Goal: Task Accomplishment & Management: Use online tool/utility

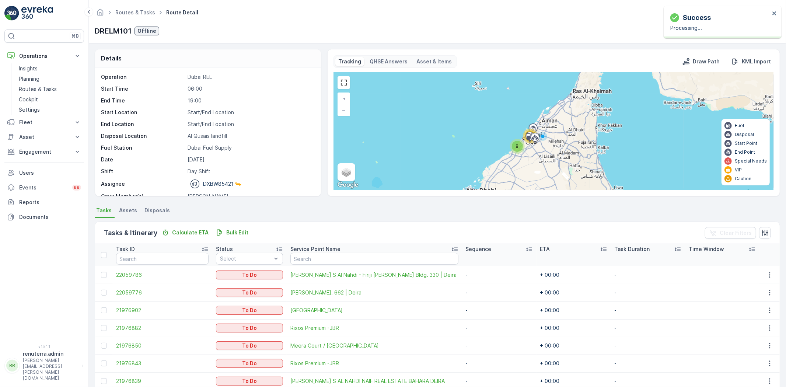
scroll to position [23, 0]
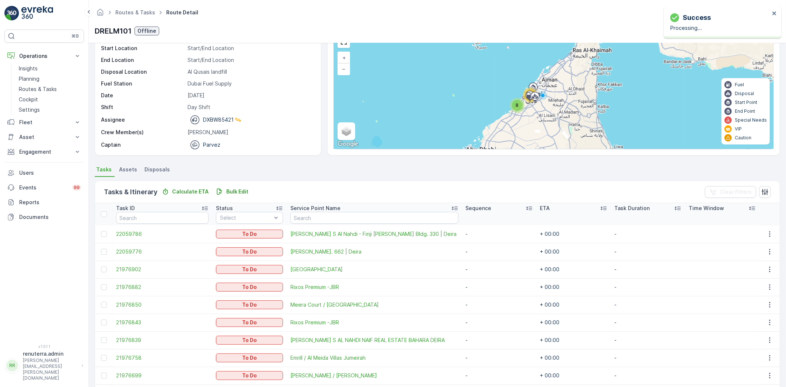
click at [29, 76] on p "Planning" at bounding box center [29, 78] width 21 height 7
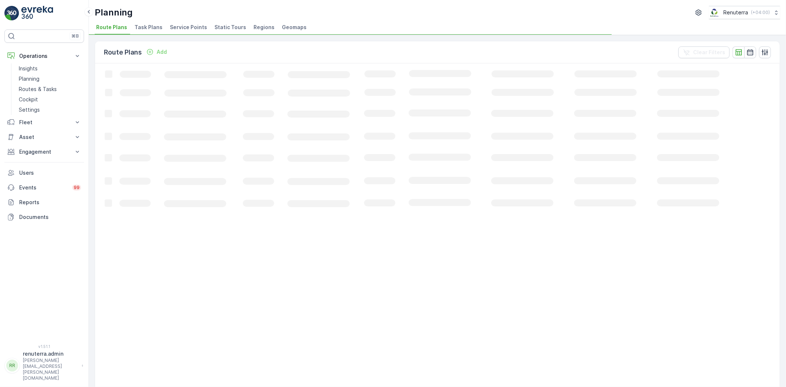
click at [192, 25] on span "Service Points" at bounding box center [188, 27] width 37 height 7
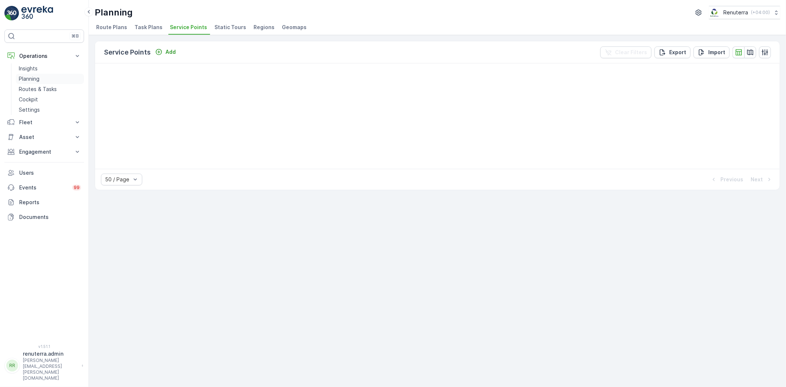
click at [38, 78] on p "Planning" at bounding box center [29, 78] width 21 height 7
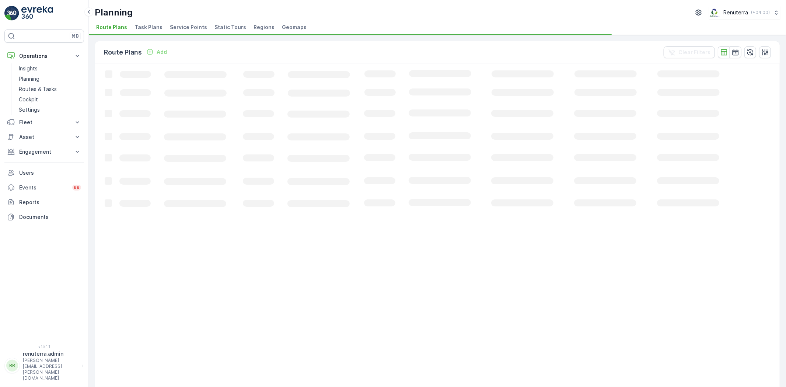
click at [179, 28] on span "Service Points" at bounding box center [188, 27] width 37 height 7
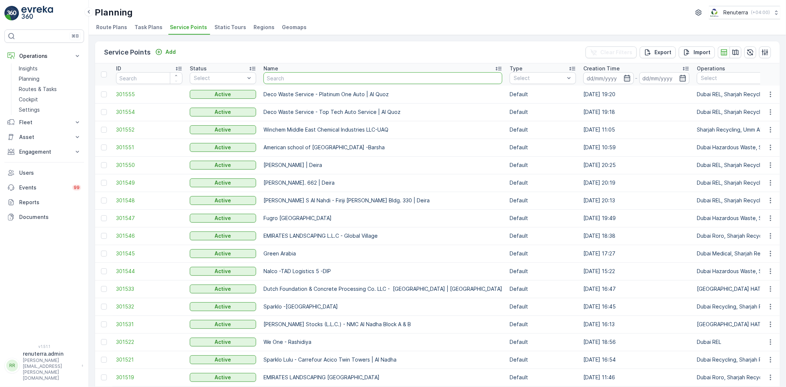
click at [299, 79] on input "text" at bounding box center [383, 78] width 239 height 12
type input "v"
type input "centera"
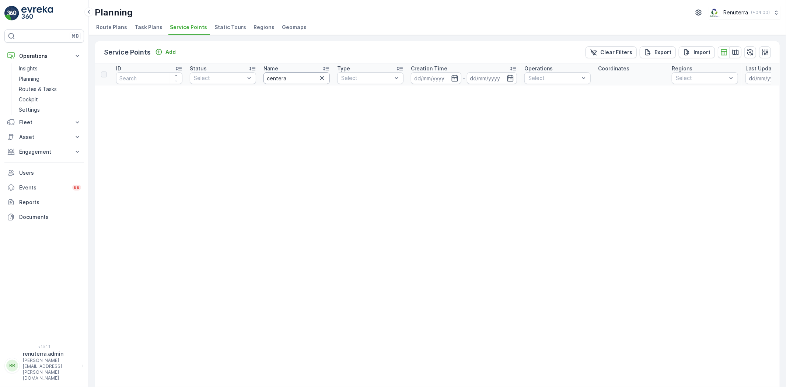
click at [293, 79] on input "centera" at bounding box center [297, 78] width 66 height 12
type input "c"
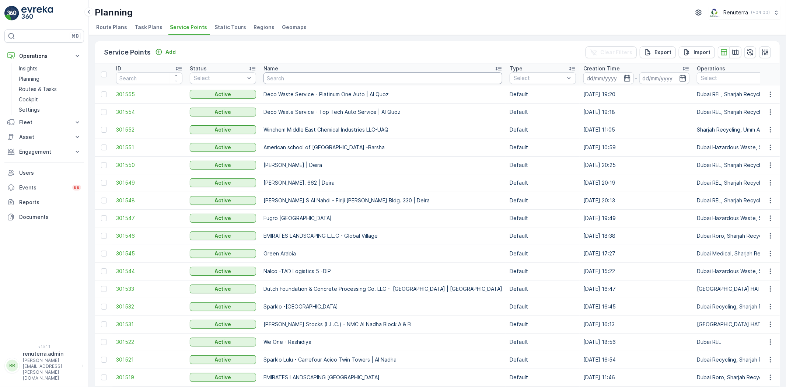
click at [293, 79] on input "text" at bounding box center [383, 78] width 239 height 12
type input "cenetera"
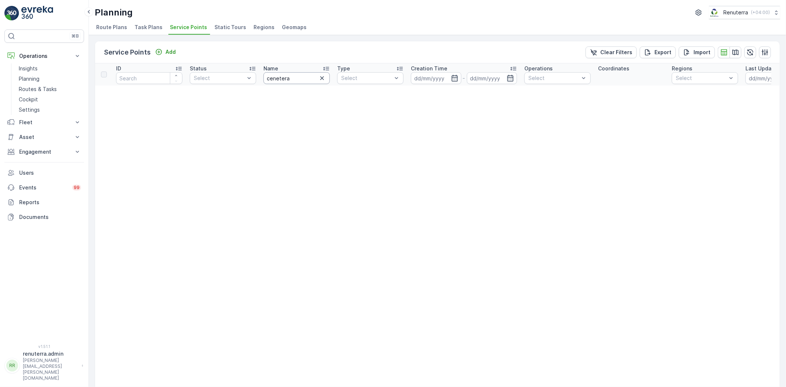
click at [296, 75] on input "cenetera" at bounding box center [297, 78] width 66 height 12
type input "centera"
click at [300, 74] on input "centera" at bounding box center [297, 78] width 66 height 12
type input "centara"
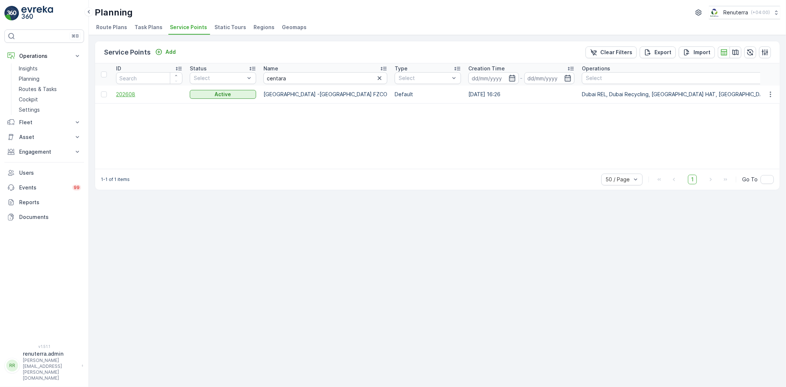
click at [129, 95] on span "202608" at bounding box center [149, 94] width 66 height 7
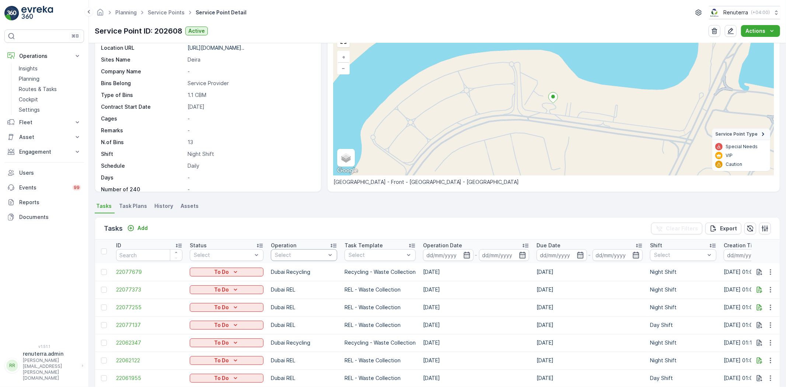
scroll to position [41, 0]
click at [299, 244] on div "Operation" at bounding box center [304, 245] width 66 height 7
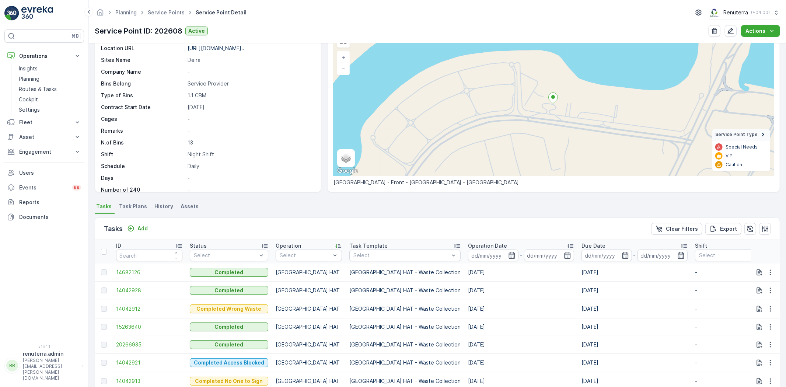
click at [330, 201] on div "Details Service Point ID 202608 Name [GEOGRAPHIC_DATA] -D... Type Default Opera…" at bounding box center [437, 215] width 697 height 344
click at [319, 251] on div "Select" at bounding box center [309, 256] width 66 height 12
click at [302, 345] on p "[GEOGRAPHIC_DATA] HAT" at bounding box center [315, 350] width 55 height 15
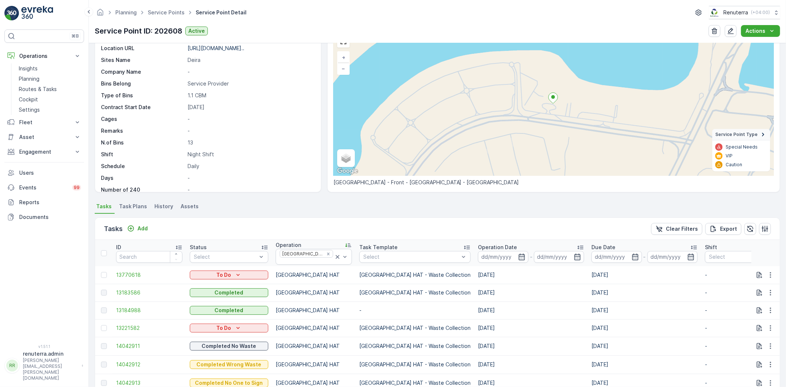
click at [345, 246] on icon at bounding box center [348, 244] width 7 height 7
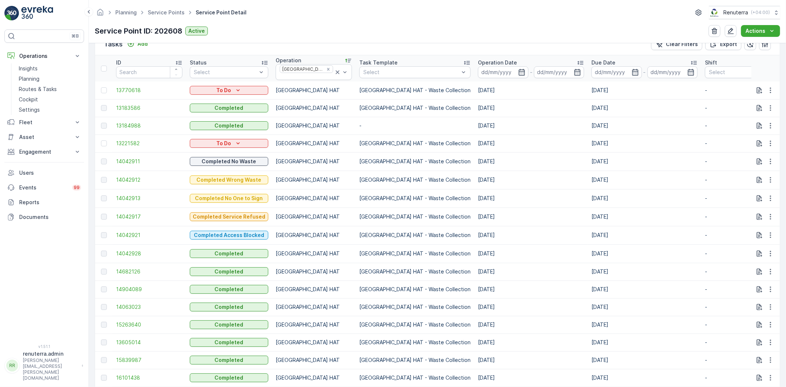
scroll to position [49, 0]
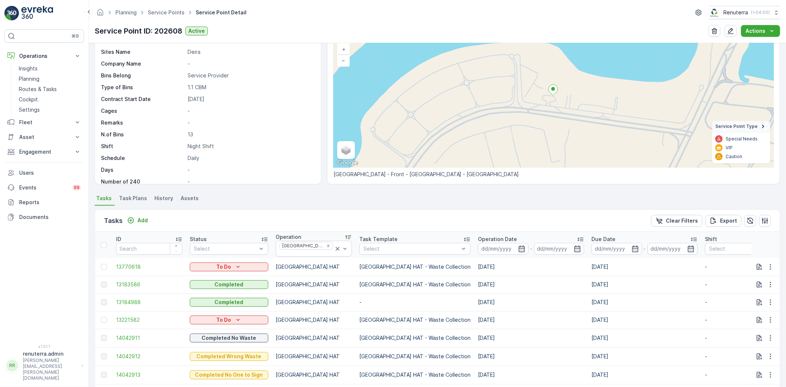
click at [463, 236] on icon at bounding box center [466, 239] width 7 height 7
click at [122, 263] on span "21292748" at bounding box center [149, 266] width 66 height 7
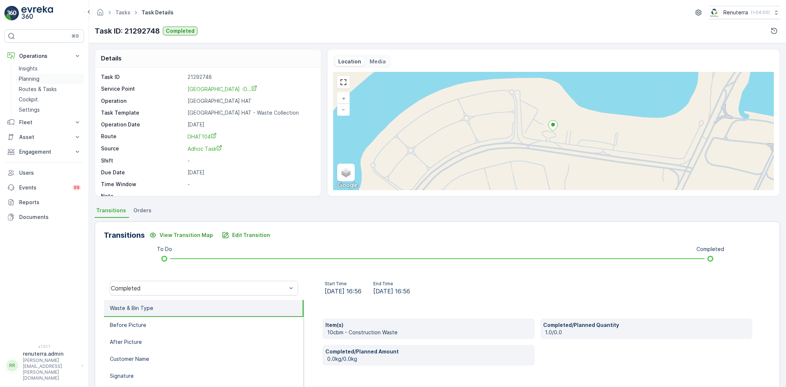
click at [30, 76] on p "Planning" at bounding box center [29, 78] width 21 height 7
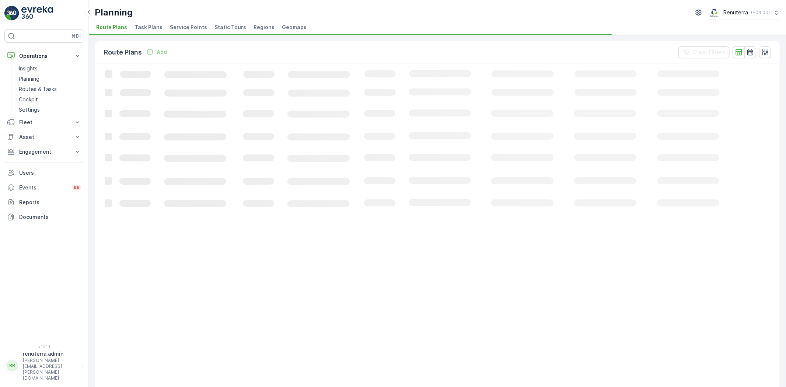
click at [179, 25] on span "Service Points" at bounding box center [188, 27] width 37 height 7
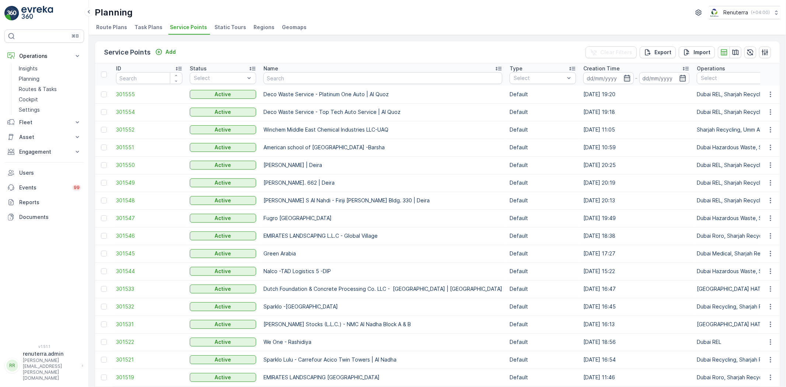
click at [292, 78] on input "text" at bounding box center [383, 78] width 239 height 12
type input "cent"
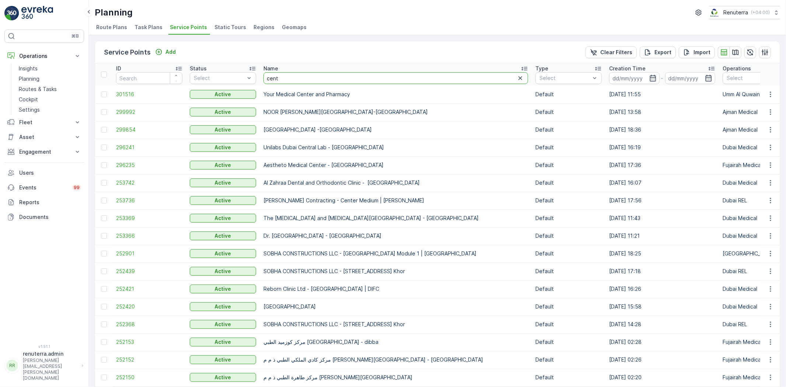
click at [290, 78] on input "cent" at bounding box center [396, 78] width 265 height 12
type input "centara"
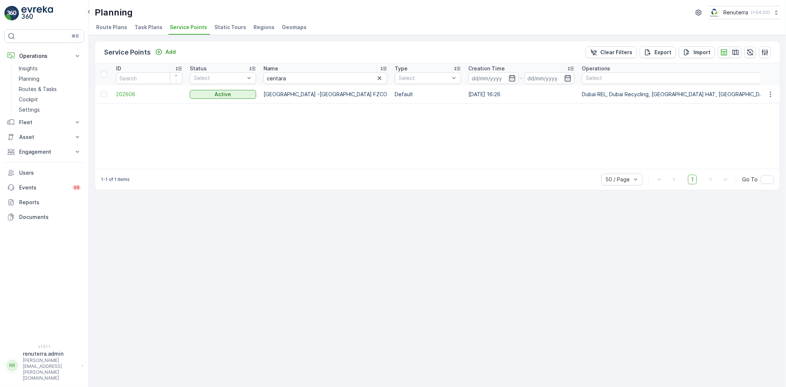
click at [128, 100] on td "202608" at bounding box center [149, 95] width 74 height 18
click at [129, 93] on span "202608" at bounding box center [149, 94] width 66 height 7
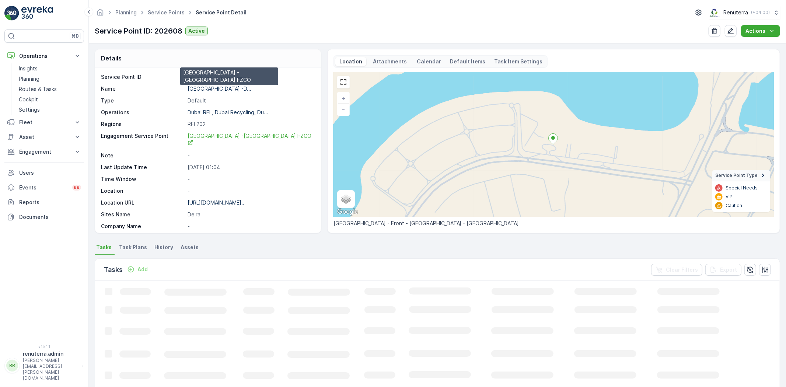
click at [218, 87] on p "[GEOGRAPHIC_DATA] -D..." at bounding box center [220, 89] width 64 height 6
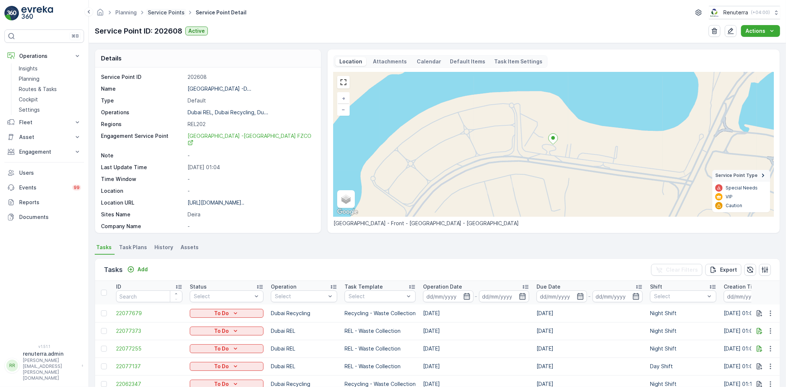
click at [163, 11] on link "Service Points" at bounding box center [166, 12] width 37 height 6
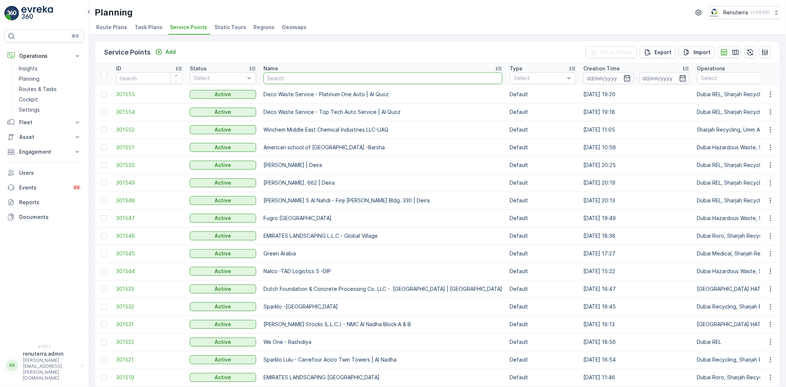
click at [281, 77] on input "text" at bounding box center [383, 78] width 239 height 12
paste input "Deco Waste Service - Top Tech Auto Service | Al Quoz"
type input "Deco Waste Service - Top Tech Auto Service | Al Quoz"
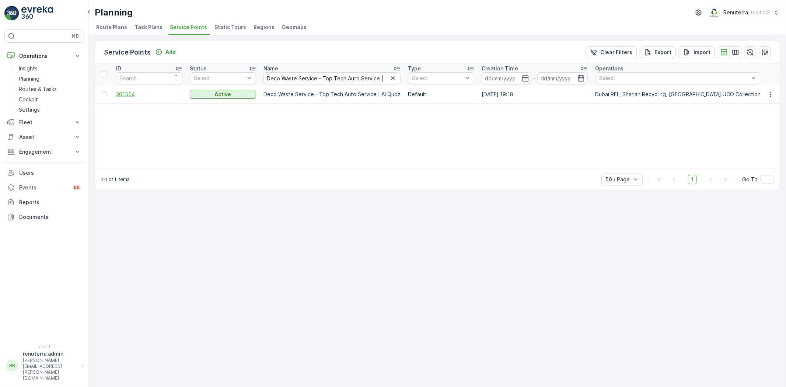
click at [121, 94] on span "301554" at bounding box center [149, 94] width 66 height 7
click at [291, 80] on input "Deco Waste Service - Top Tech Auto Service | Al Quoz" at bounding box center [332, 78] width 137 height 12
paste input "Platinum One Auto"
type input "Deco Waste Service - Platinum One Auto | Al Quoz"
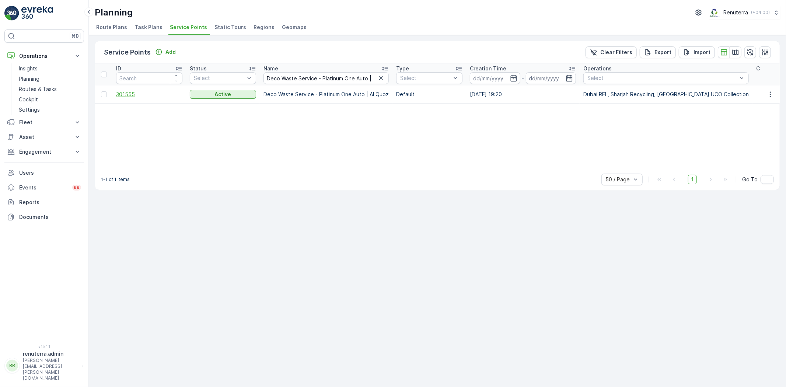
click at [124, 91] on span "301555" at bounding box center [149, 94] width 66 height 7
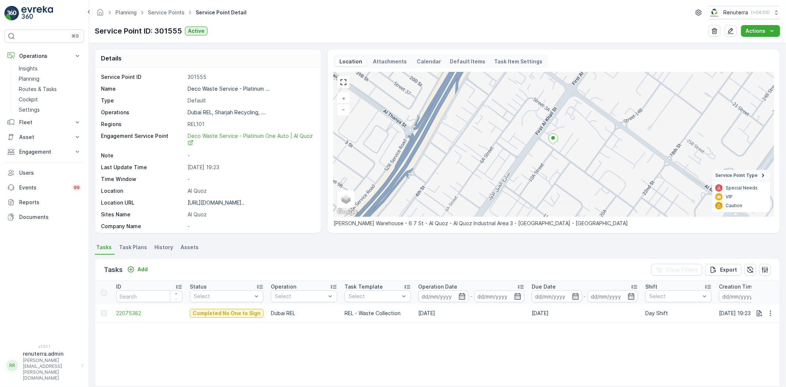
scroll to position [41, 0]
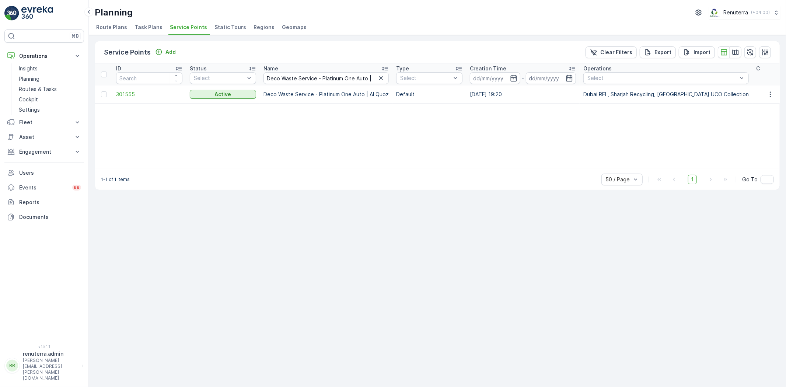
click at [378, 77] on icon "button" at bounding box center [381, 77] width 7 height 7
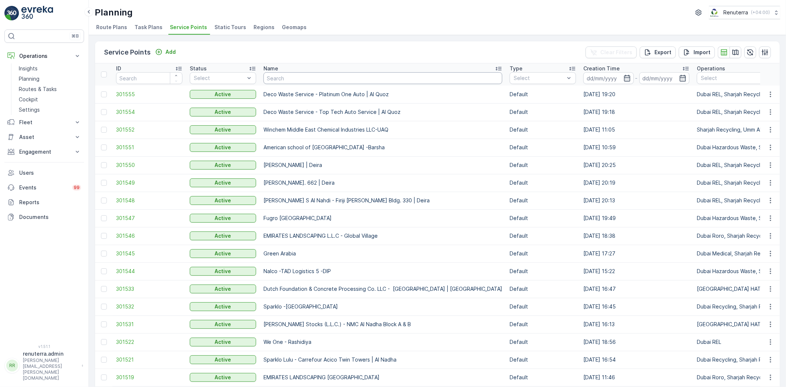
click at [295, 81] on input "text" at bounding box center [383, 78] width 239 height 12
paste input "[GEOGRAPHIC_DATA] -[GEOGRAPHIC_DATA] FZCO"
type input "[GEOGRAPHIC_DATA] -[GEOGRAPHIC_DATA] FZCO"
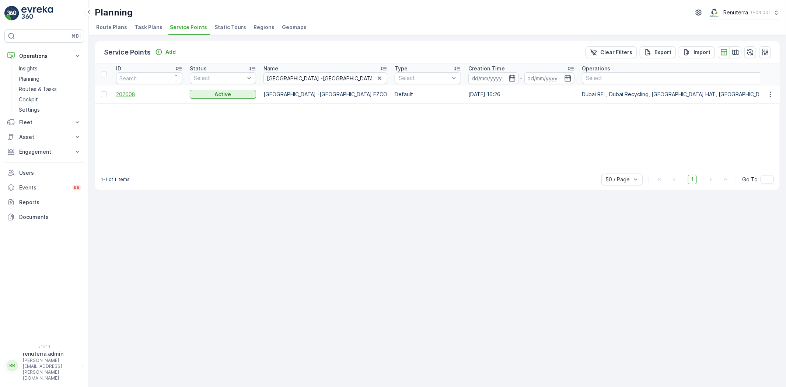
click at [123, 95] on span "202608" at bounding box center [149, 94] width 66 height 7
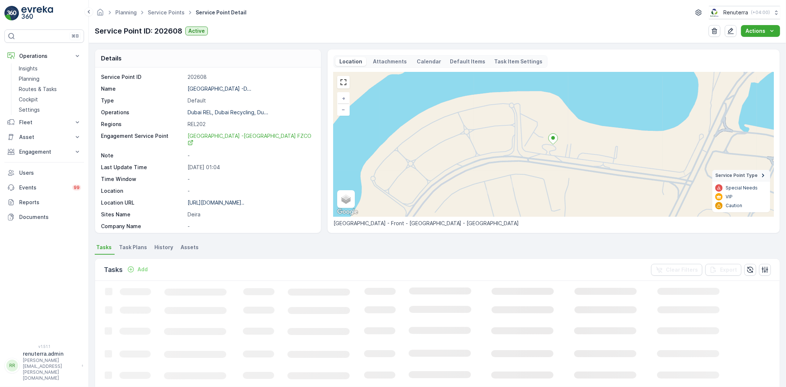
click at [142, 269] on p "Add" at bounding box center [143, 269] width 10 height 7
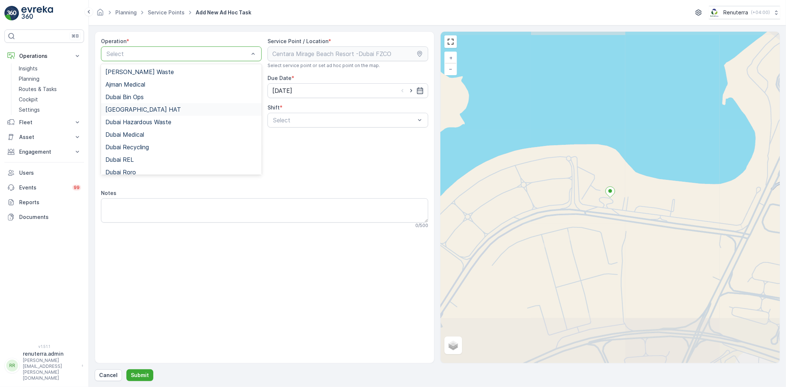
click at [131, 111] on span "[GEOGRAPHIC_DATA] HAT" at bounding box center [143, 109] width 76 height 7
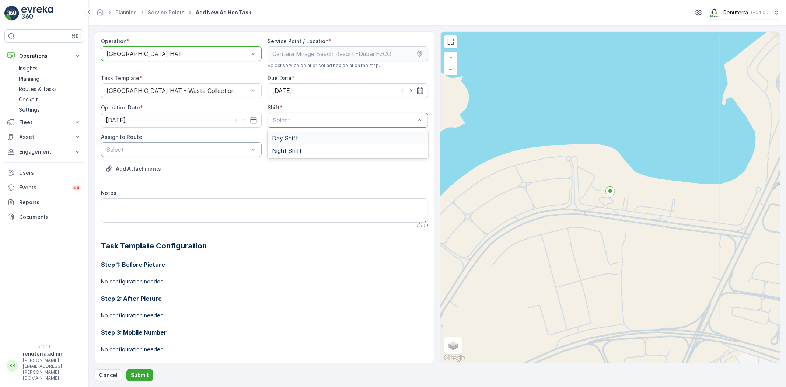
click at [290, 137] on span "Day Shift" at bounding box center [285, 138] width 26 height 7
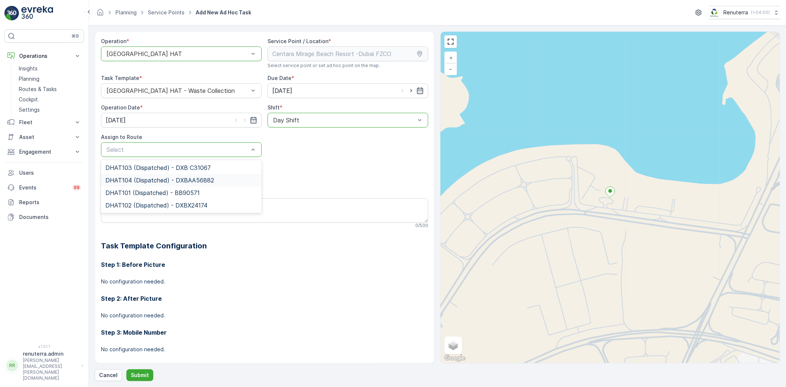
click at [134, 178] on span "DHAT104 (Dispatched) - DXBAA56882" at bounding box center [159, 180] width 109 height 7
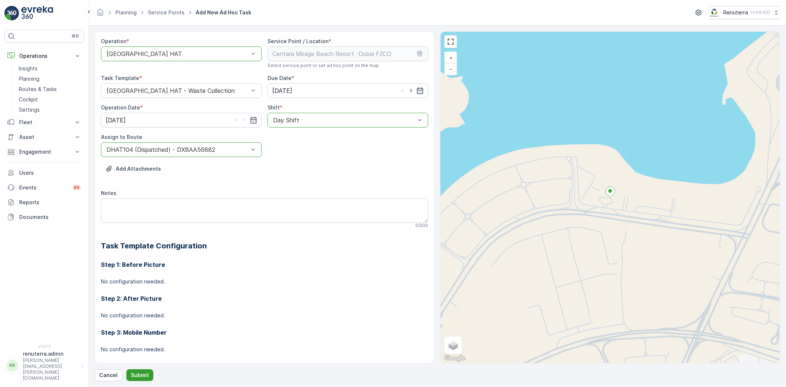
click at [138, 374] on p "Submit" at bounding box center [140, 375] width 18 height 7
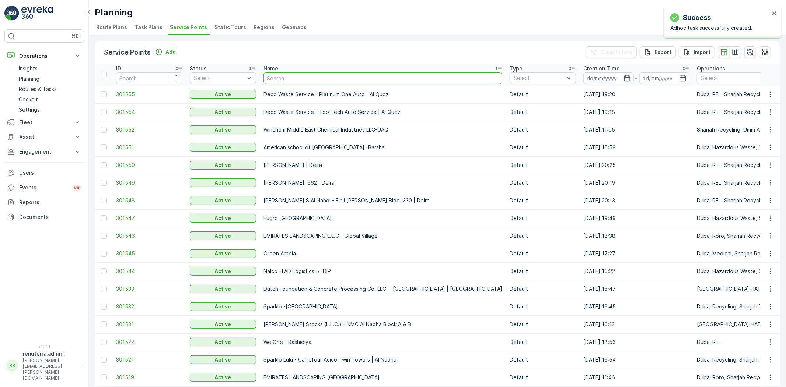
click at [314, 80] on input "text" at bounding box center [383, 78] width 239 height 12
type input "italian"
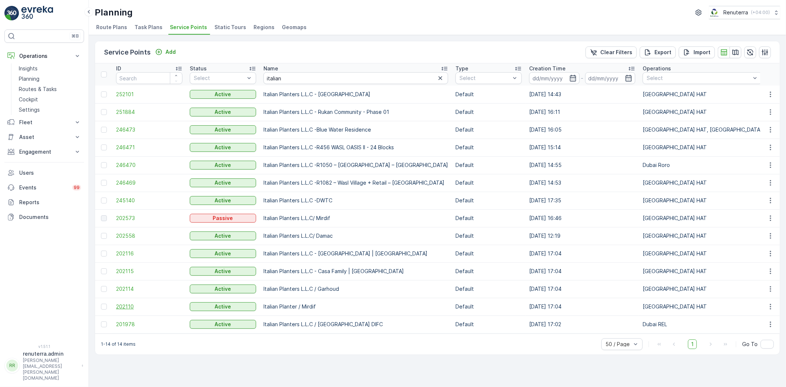
click at [120, 304] on span "202110" at bounding box center [149, 306] width 66 height 7
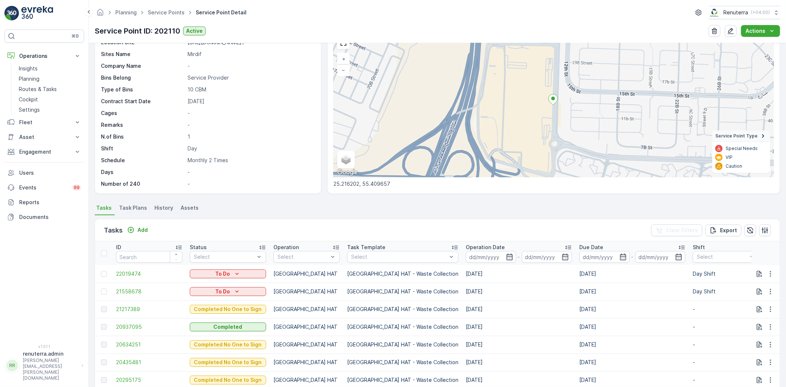
scroll to position [41, 0]
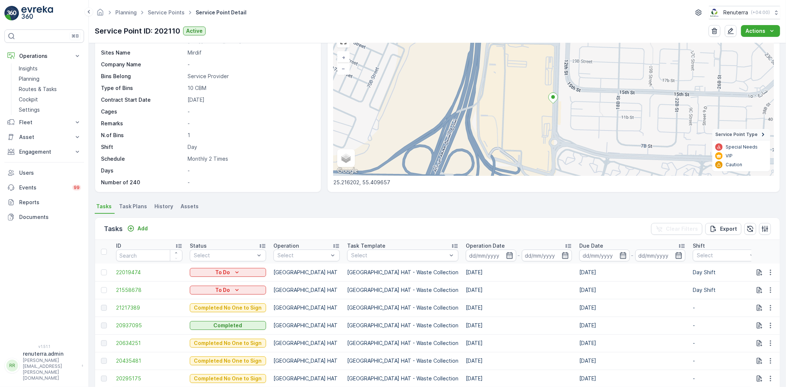
drag, startPoint x: 328, startPoint y: 287, endPoint x: 490, endPoint y: 293, distance: 161.2
click at [490, 293] on tr "21558678 To Do [GEOGRAPHIC_DATA] HAT [GEOGRAPHIC_DATA] HAT - Waste Collection […" at bounding box center [686, 290] width 1183 height 18
click at [407, 213] on ul "Tasks Task Plans History Assets" at bounding box center [438, 207] width 686 height 13
click at [166, 11] on link "Service Points" at bounding box center [166, 12] width 37 height 6
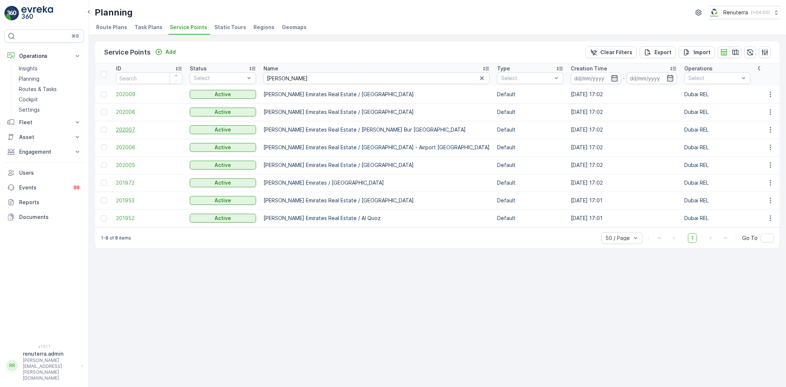
click at [124, 128] on span "202007" at bounding box center [149, 129] width 66 height 7
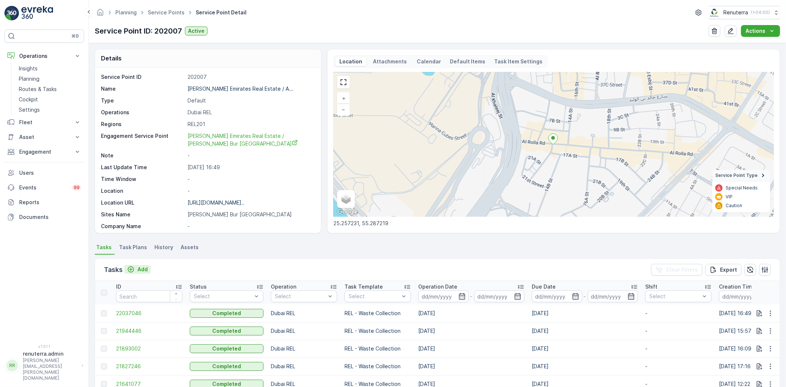
click at [140, 268] on p "Add" at bounding box center [143, 269] width 10 height 7
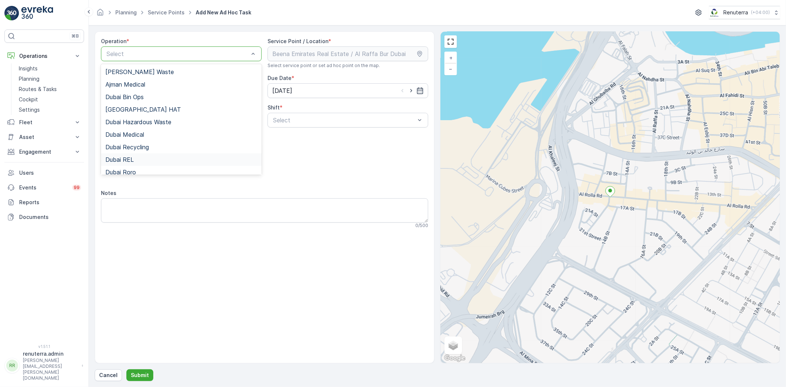
click at [122, 156] on span "Dubai REL" at bounding box center [119, 159] width 28 height 7
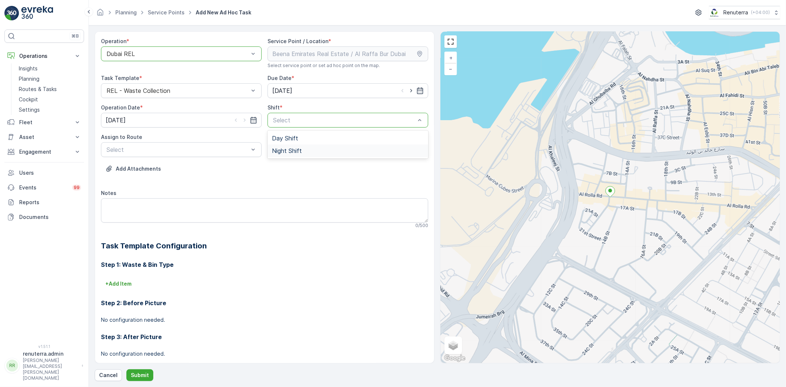
click at [278, 150] on span "Night Shift" at bounding box center [287, 150] width 30 height 7
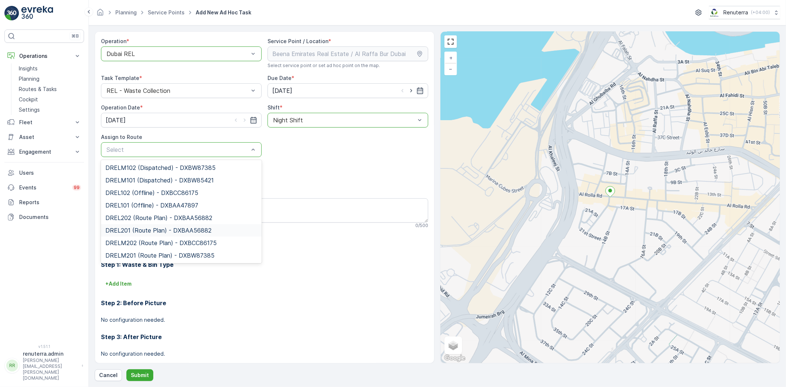
click at [135, 232] on span "DREL201 (Route Plan) - DXBAA56882" at bounding box center [158, 230] width 106 height 7
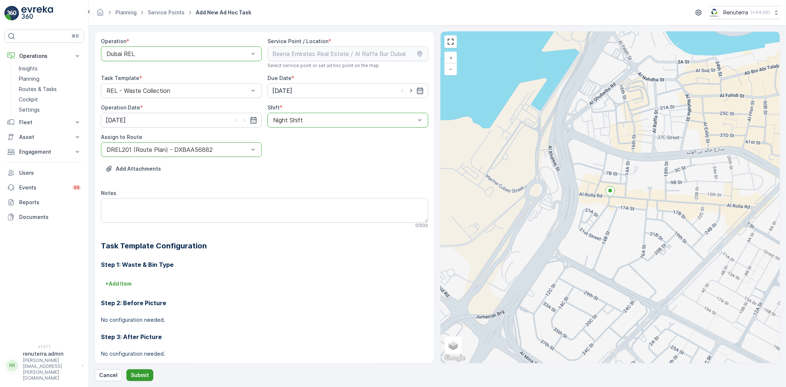
click at [136, 370] on button "Submit" at bounding box center [139, 375] width 27 height 12
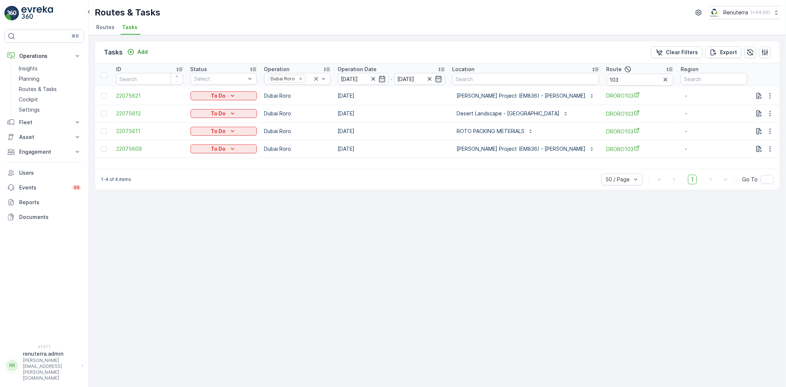
click at [413, 25] on ul "Routes Tasks" at bounding box center [435, 28] width 680 height 13
